Goal: Navigation & Orientation: Find specific page/section

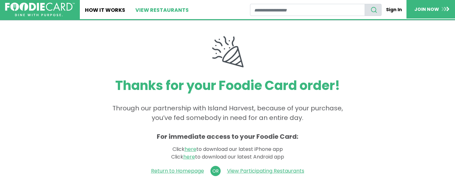
click at [158, 8] on link "View restaurants" at bounding box center [162, 9] width 64 height 19
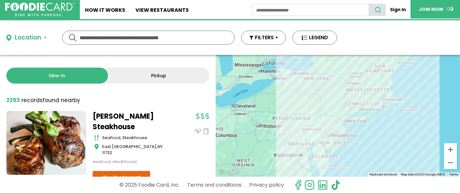
click at [153, 75] on link "Pickup" at bounding box center [159, 76] width 102 height 16
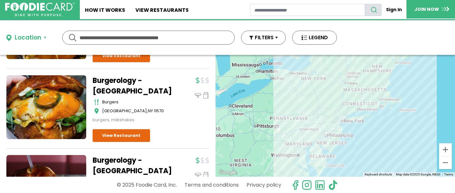
scroll to position [285, 0]
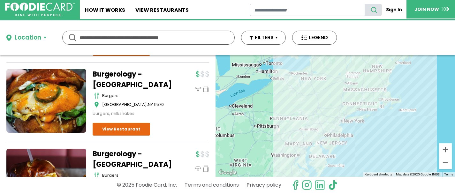
click at [35, 38] on div "Location" at bounding box center [28, 37] width 26 height 9
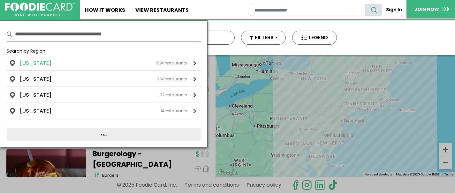
click at [175, 61] on div "1596 restaurants" at bounding box center [171, 63] width 32 height 6
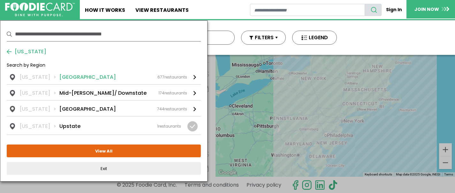
click at [73, 74] on li "Long Island" at bounding box center [87, 77] width 57 height 8
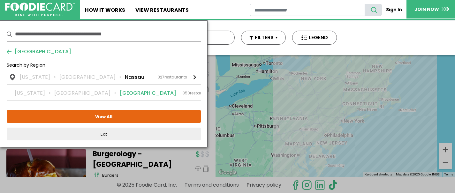
click at [120, 92] on li "Suffolk" at bounding box center [148, 93] width 57 height 8
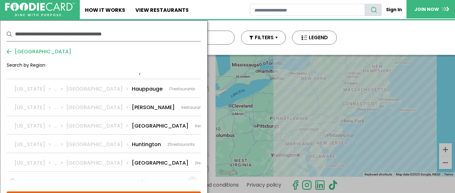
scroll to position [559, 0]
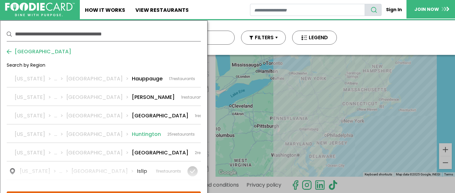
click at [132, 131] on li "Huntington" at bounding box center [146, 135] width 29 height 8
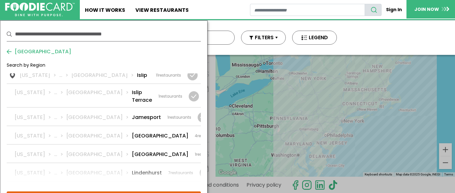
scroll to position [564, 0]
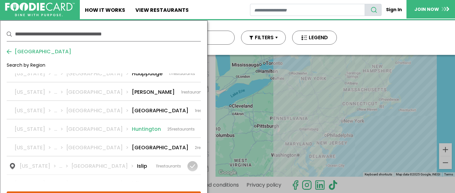
click at [132, 125] on li "Huntington" at bounding box center [146, 129] width 29 height 8
click at [139, 34] on input "text" at bounding box center [108, 34] width 186 height 14
type input "*****"
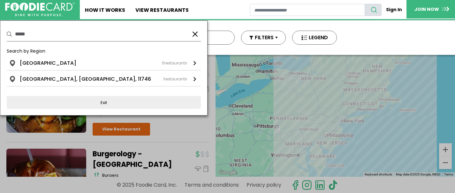
click at [376, 30] on div "Location ***** ***** Use my current location Search by Region Huntington Statio…" at bounding box center [227, 37] width 455 height 34
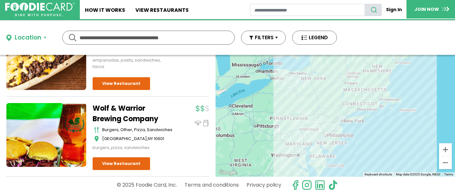
scroll to position [1607, 0]
